Goal: Transaction & Acquisition: Purchase product/service

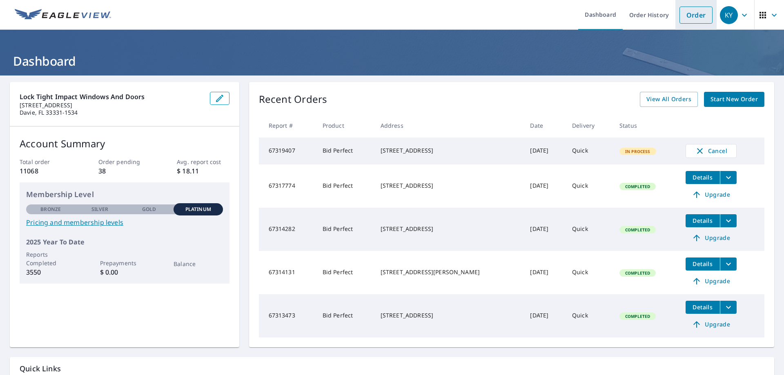
click at [691, 14] on link "Order" at bounding box center [696, 15] width 33 height 17
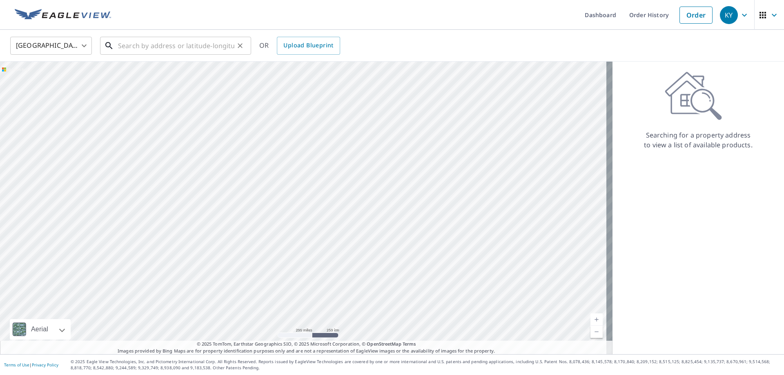
click at [149, 52] on input "text" at bounding box center [176, 45] width 116 height 23
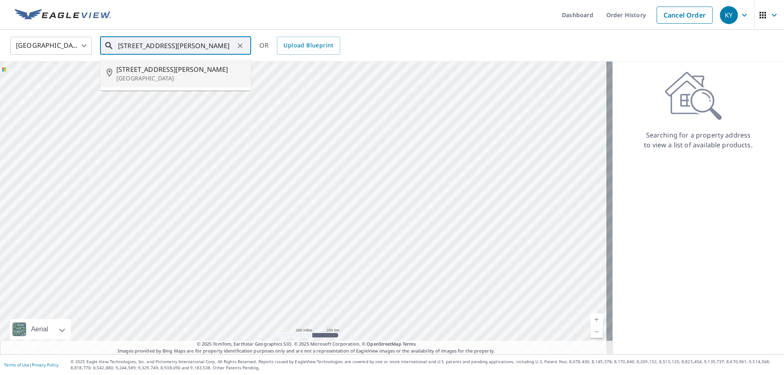
click at [145, 67] on span "[STREET_ADDRESS][PERSON_NAME]" at bounding box center [180, 70] width 128 height 10
type input "[STREET_ADDRESS][PERSON_NAME][PERSON_NAME]"
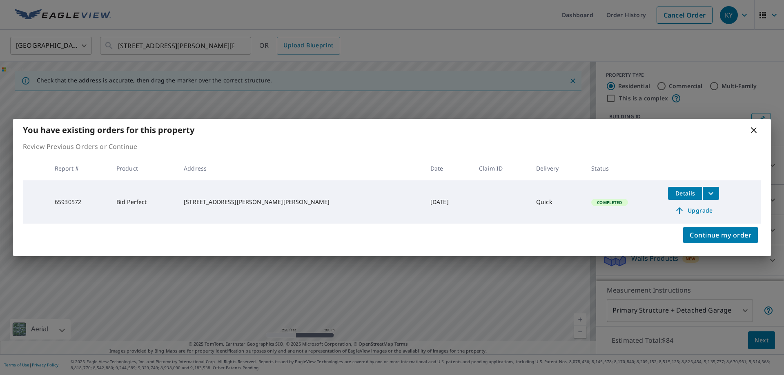
click at [674, 210] on span "Upgrade" at bounding box center [693, 211] width 41 height 10
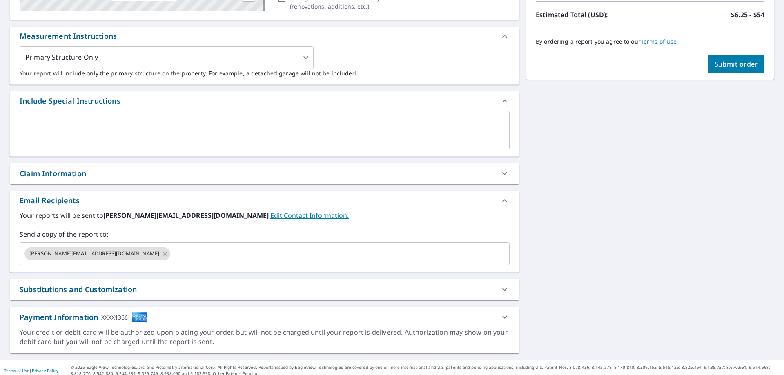
scroll to position [204, 0]
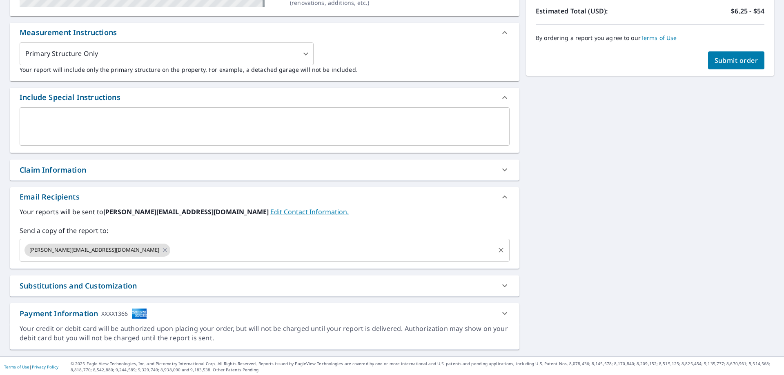
click at [172, 254] on input "text" at bounding box center [333, 251] width 322 height 16
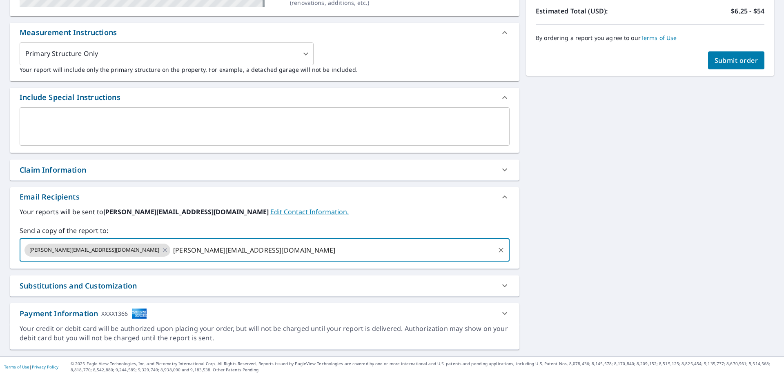
type input "[PERSON_NAME][EMAIL_ADDRESS][DOMAIN_NAME]"
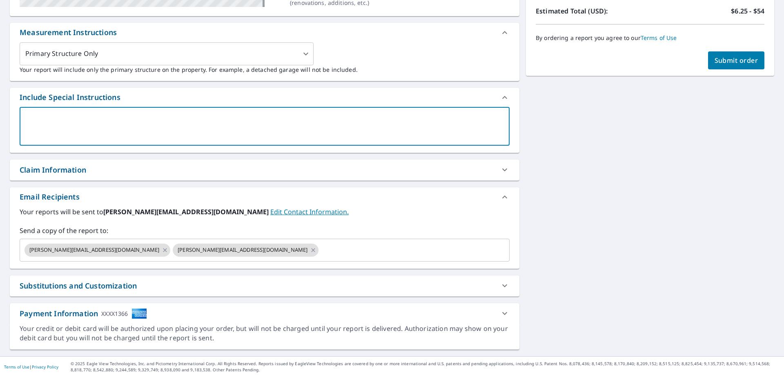
click at [87, 123] on textarea at bounding box center [264, 126] width 479 height 23
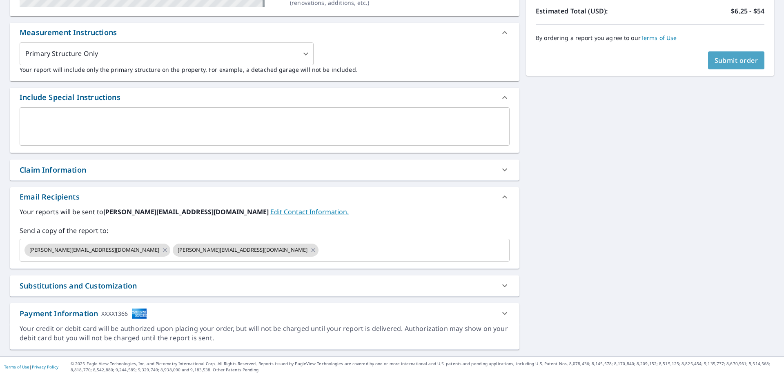
click at [719, 60] on span "Submit order" at bounding box center [737, 60] width 44 height 9
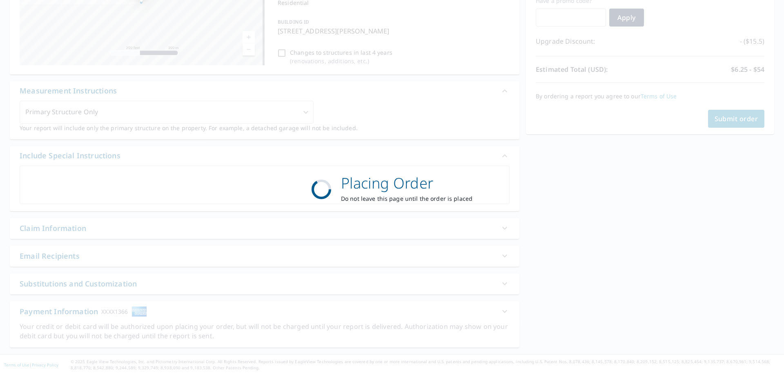
scroll to position [146, 0]
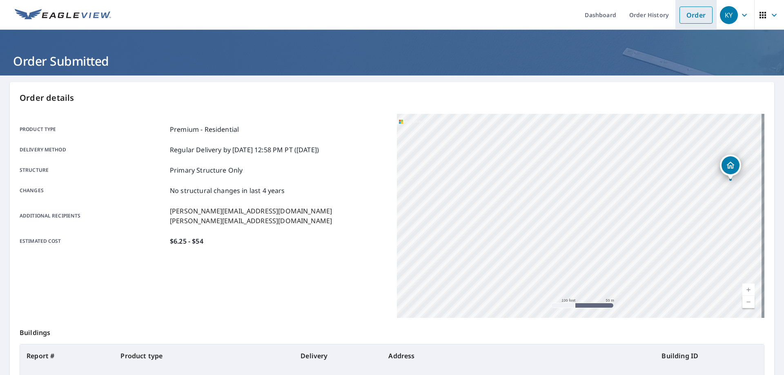
click at [689, 13] on link "Order" at bounding box center [696, 15] width 33 height 17
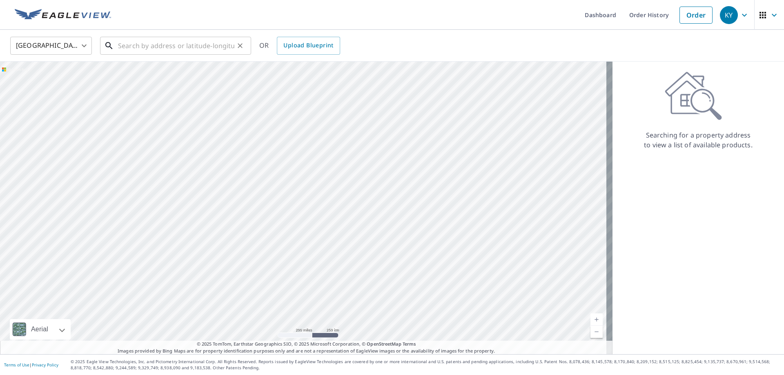
click at [163, 45] on input "text" at bounding box center [176, 45] width 116 height 23
click at [129, 41] on input "text" at bounding box center [176, 45] width 116 height 23
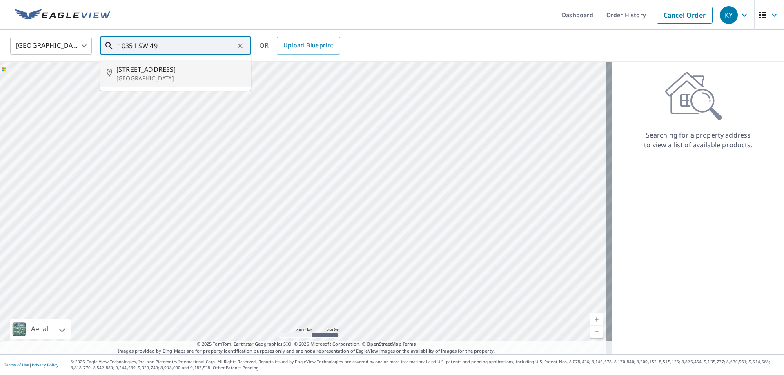
click at [121, 71] on span "[STREET_ADDRESS]" at bounding box center [180, 70] width 128 height 10
type input "[STREET_ADDRESS]"
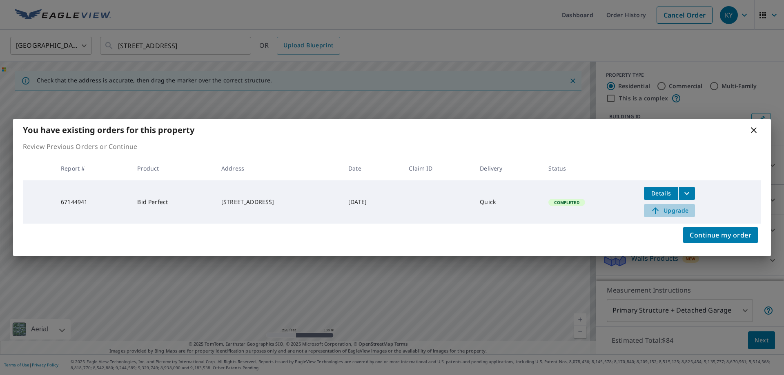
click at [671, 210] on span "Upgrade" at bounding box center [669, 211] width 41 height 10
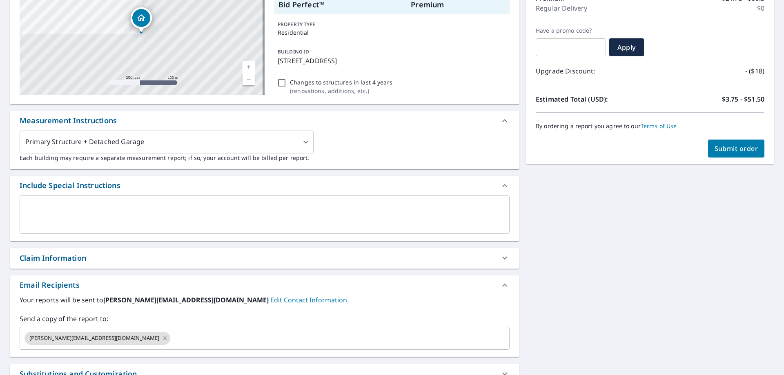
scroll to position [123, 0]
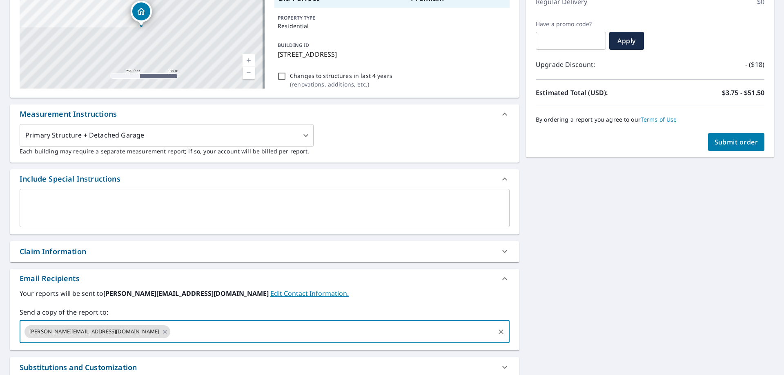
click at [172, 335] on input "text" at bounding box center [333, 332] width 322 height 16
type input "[PERSON_NAME][EMAIL_ADDRESS][DOMAIN_NAME]"
click at [144, 211] on textarea at bounding box center [264, 207] width 479 height 23
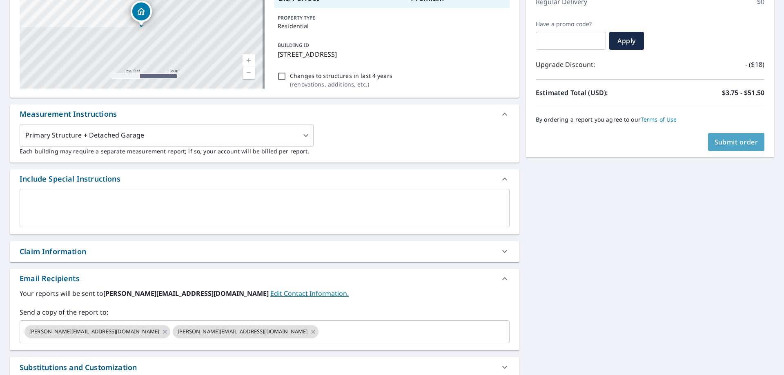
click at [715, 140] on span "Submit order" at bounding box center [737, 142] width 44 height 9
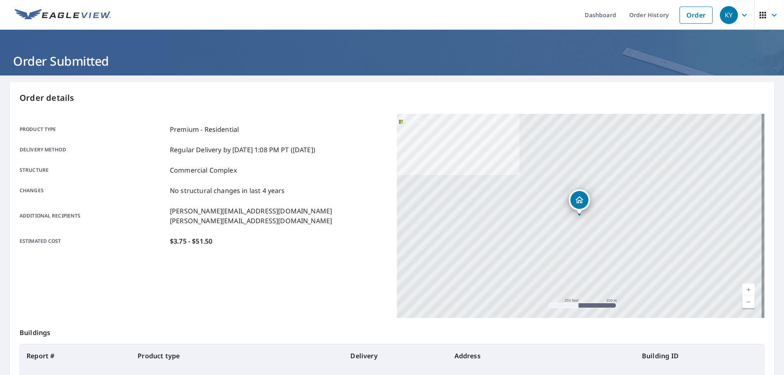
click at [740, 14] on icon "button" at bounding box center [745, 15] width 10 height 10
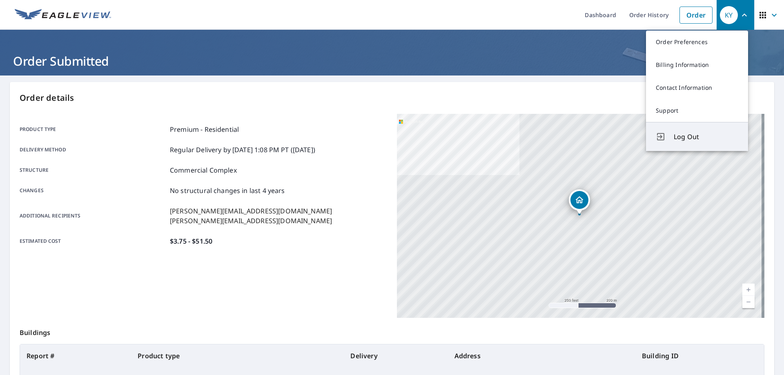
click at [674, 141] on span "Log Out" at bounding box center [706, 137] width 65 height 10
